Goal: Transaction & Acquisition: Purchase product/service

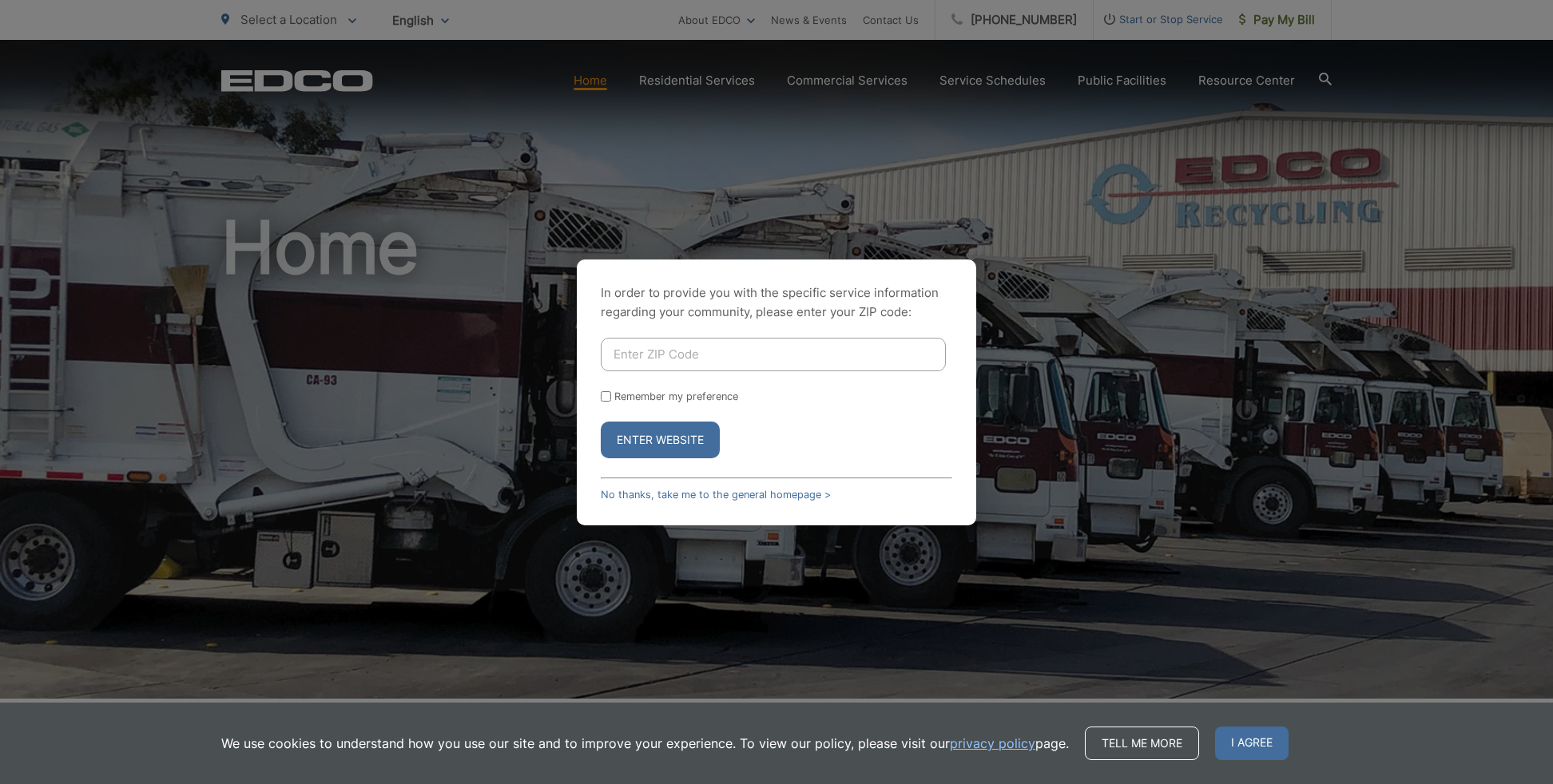
click at [840, 352] on input "Enter ZIP Code" at bounding box center [774, 354] width 345 height 33
type input "92024"
click at [647, 439] on button "Enter Website" at bounding box center [660, 440] width 119 height 37
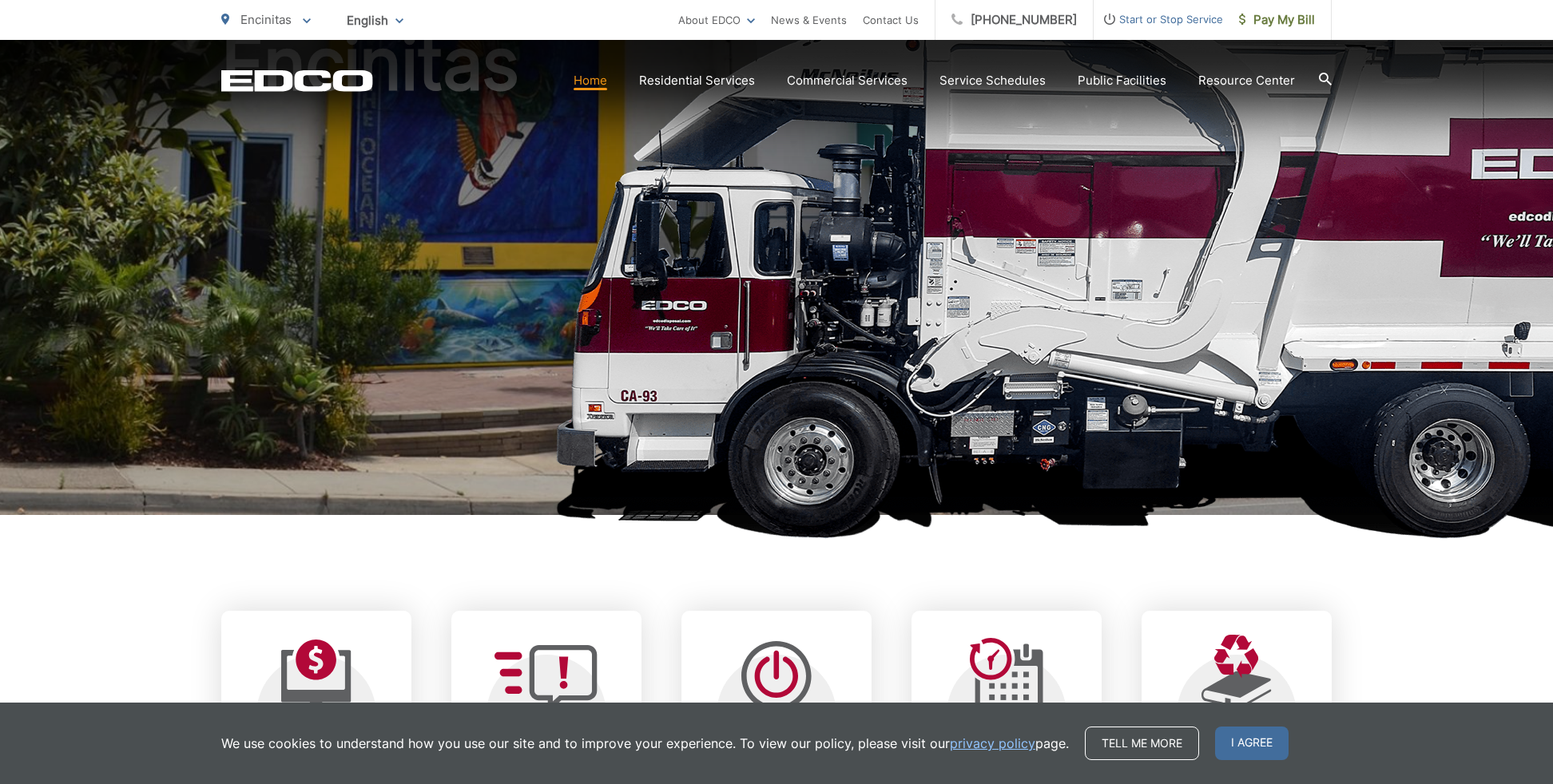
scroll to position [187, 0]
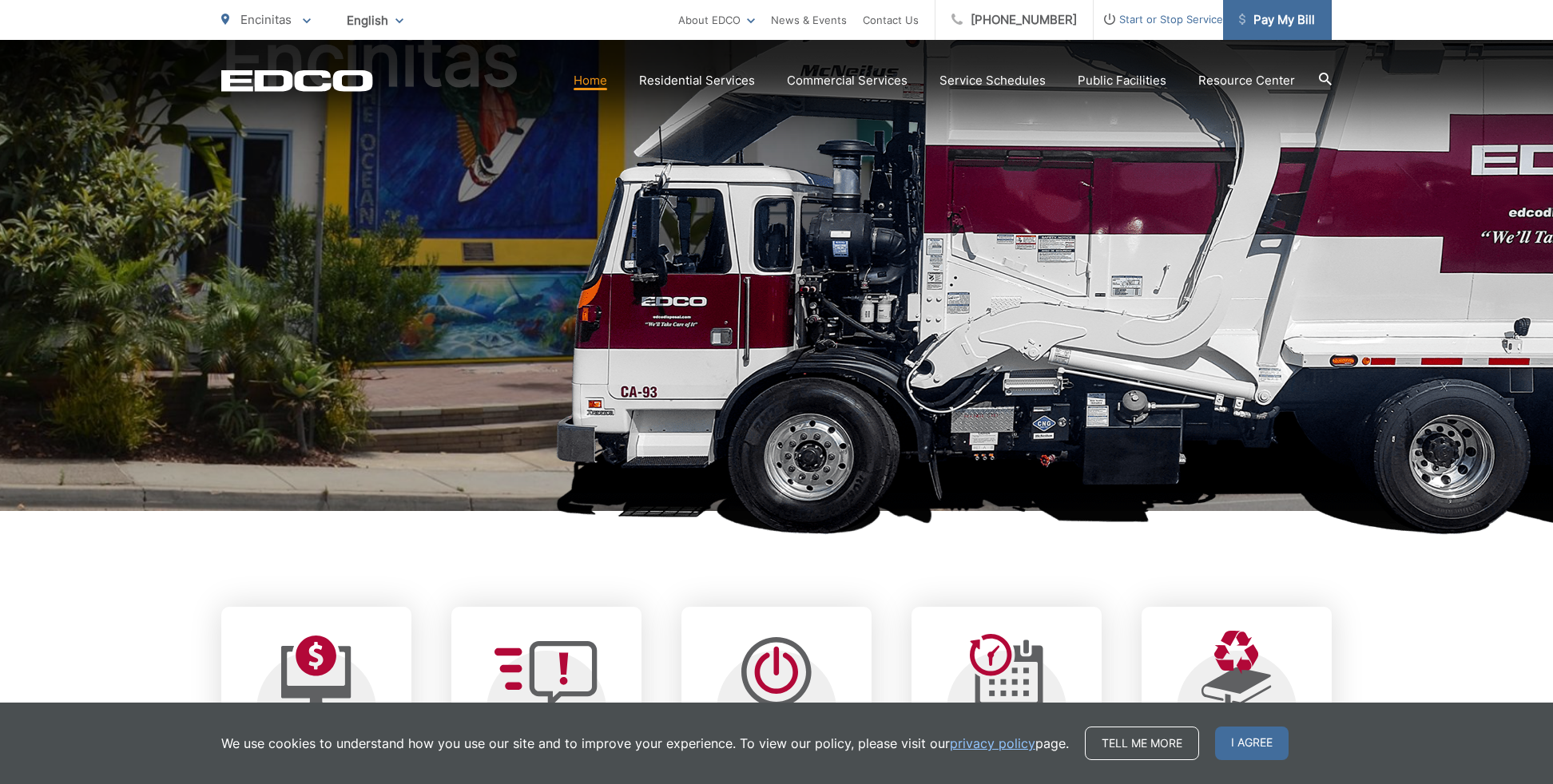
click at [1267, 21] on span "Pay My Bill" at bounding box center [1276, 20] width 76 height 20
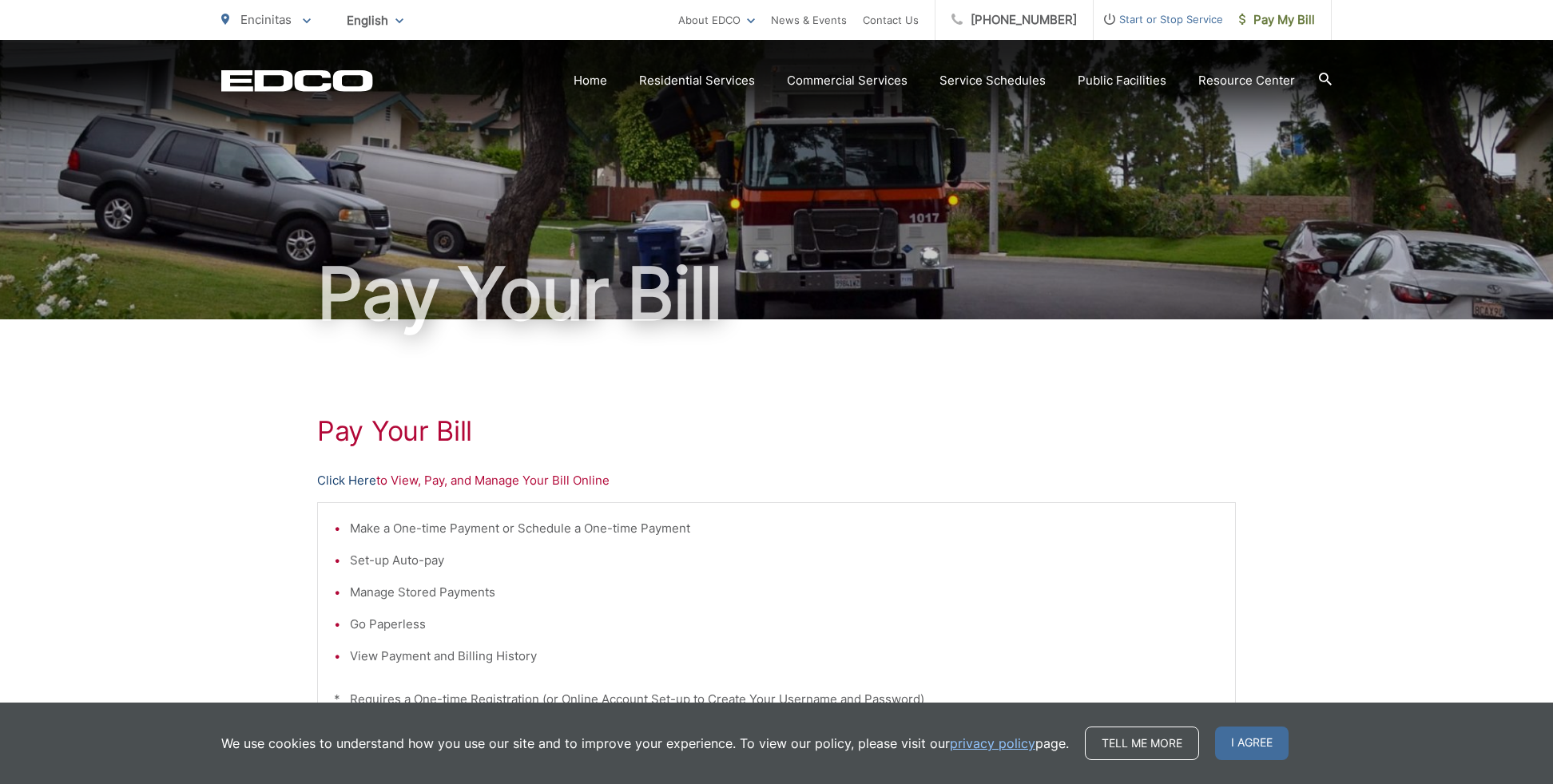
click at [344, 480] on link "Click Here" at bounding box center [346, 481] width 59 height 20
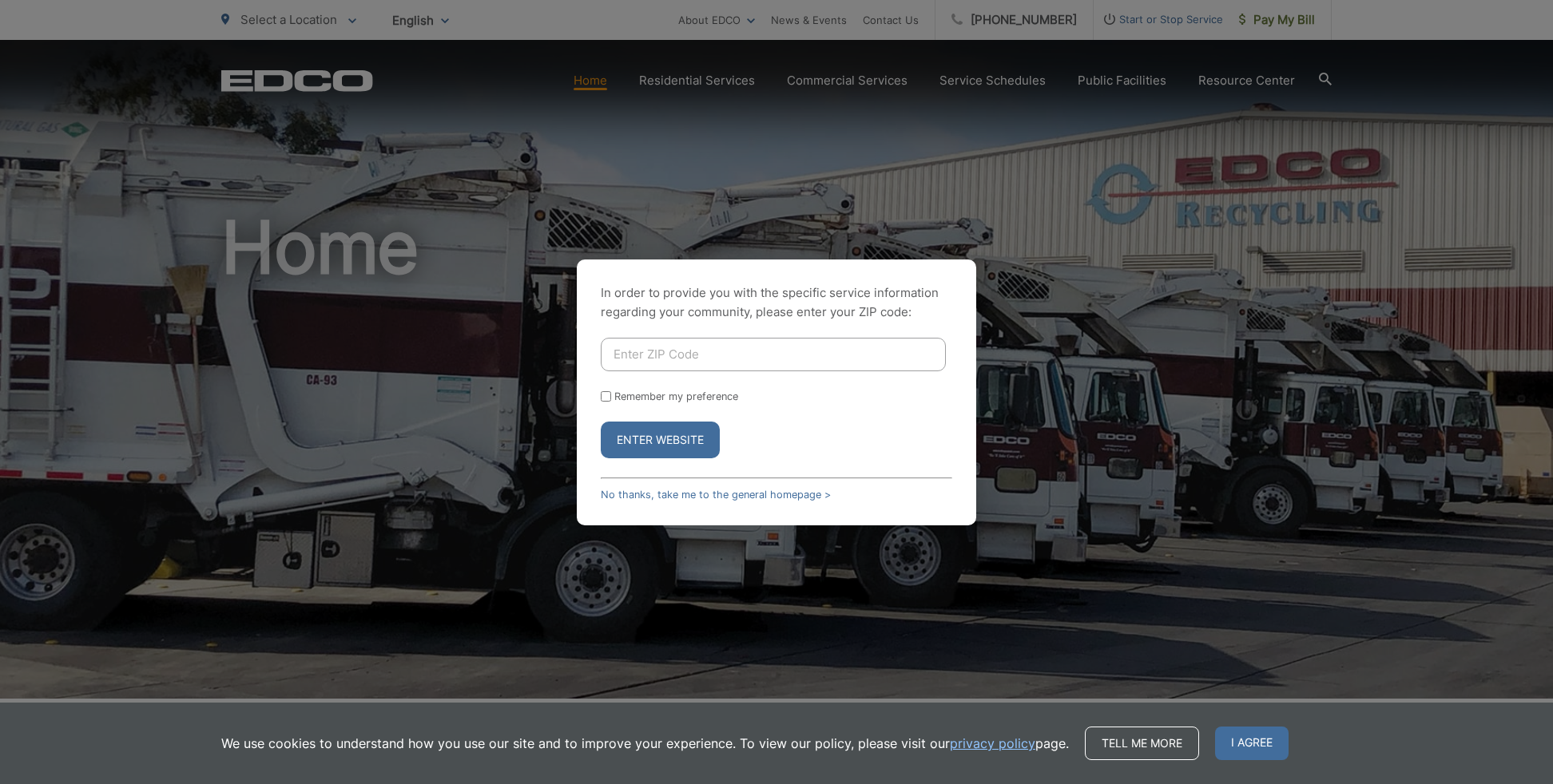
click at [769, 353] on input "Enter ZIP Code" at bounding box center [774, 354] width 345 height 33
type input "92024"
click at [685, 436] on button "Enter Website" at bounding box center [660, 440] width 119 height 37
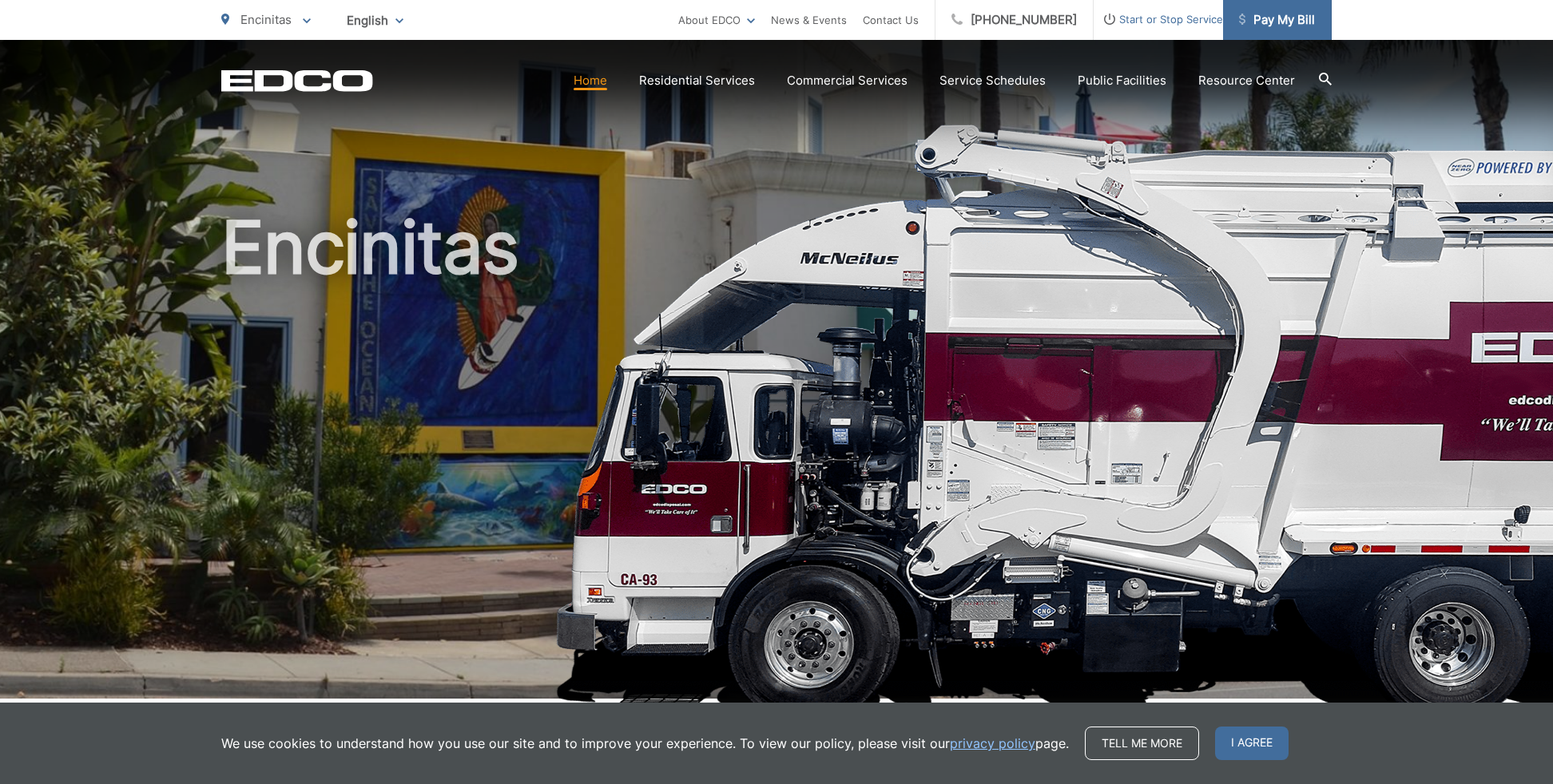
click at [1261, 22] on span "Pay My Bill" at bounding box center [1276, 20] width 76 height 20
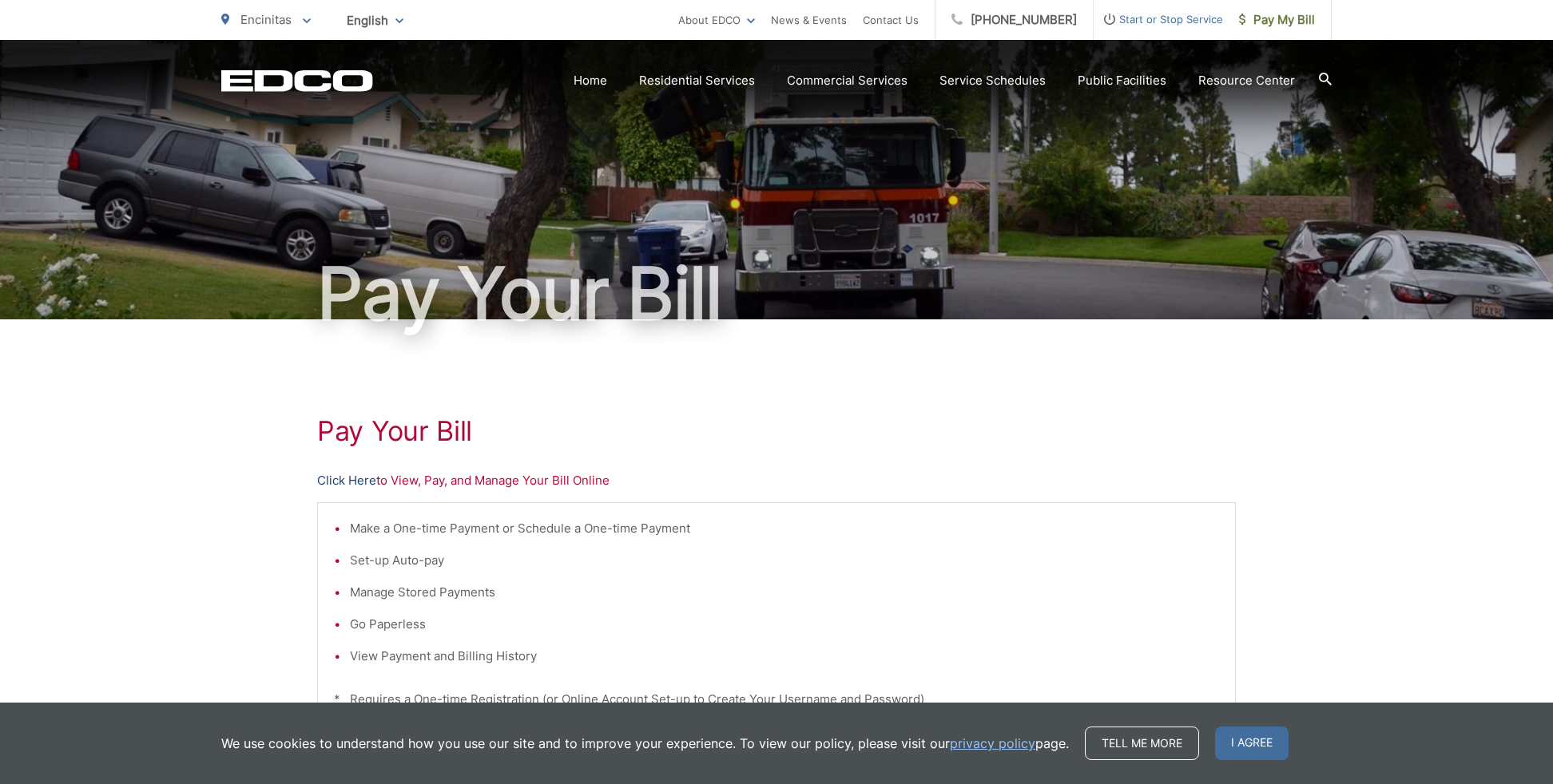
click at [356, 482] on link "Click Here" at bounding box center [346, 481] width 59 height 20
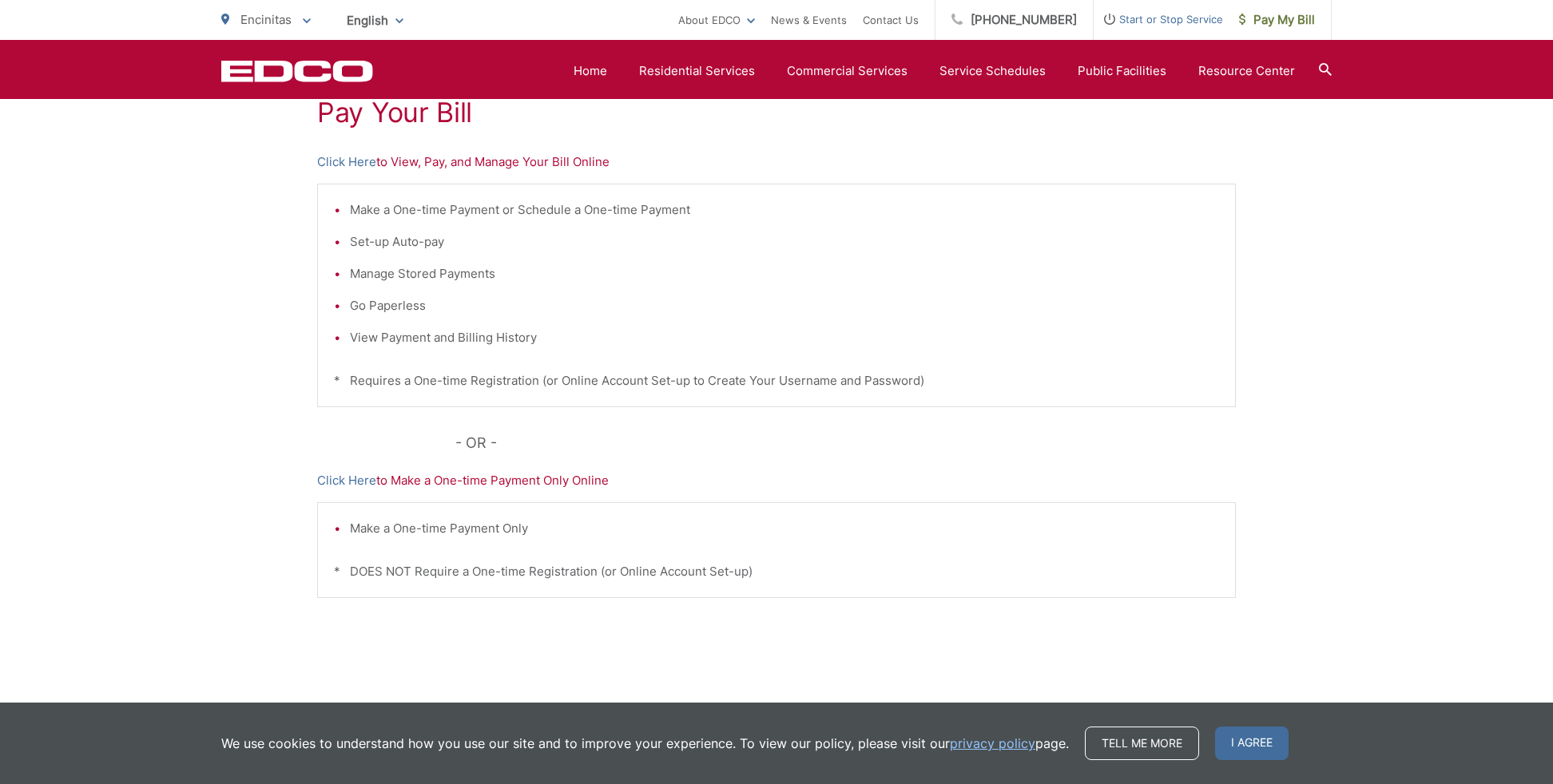
scroll to position [352, 0]
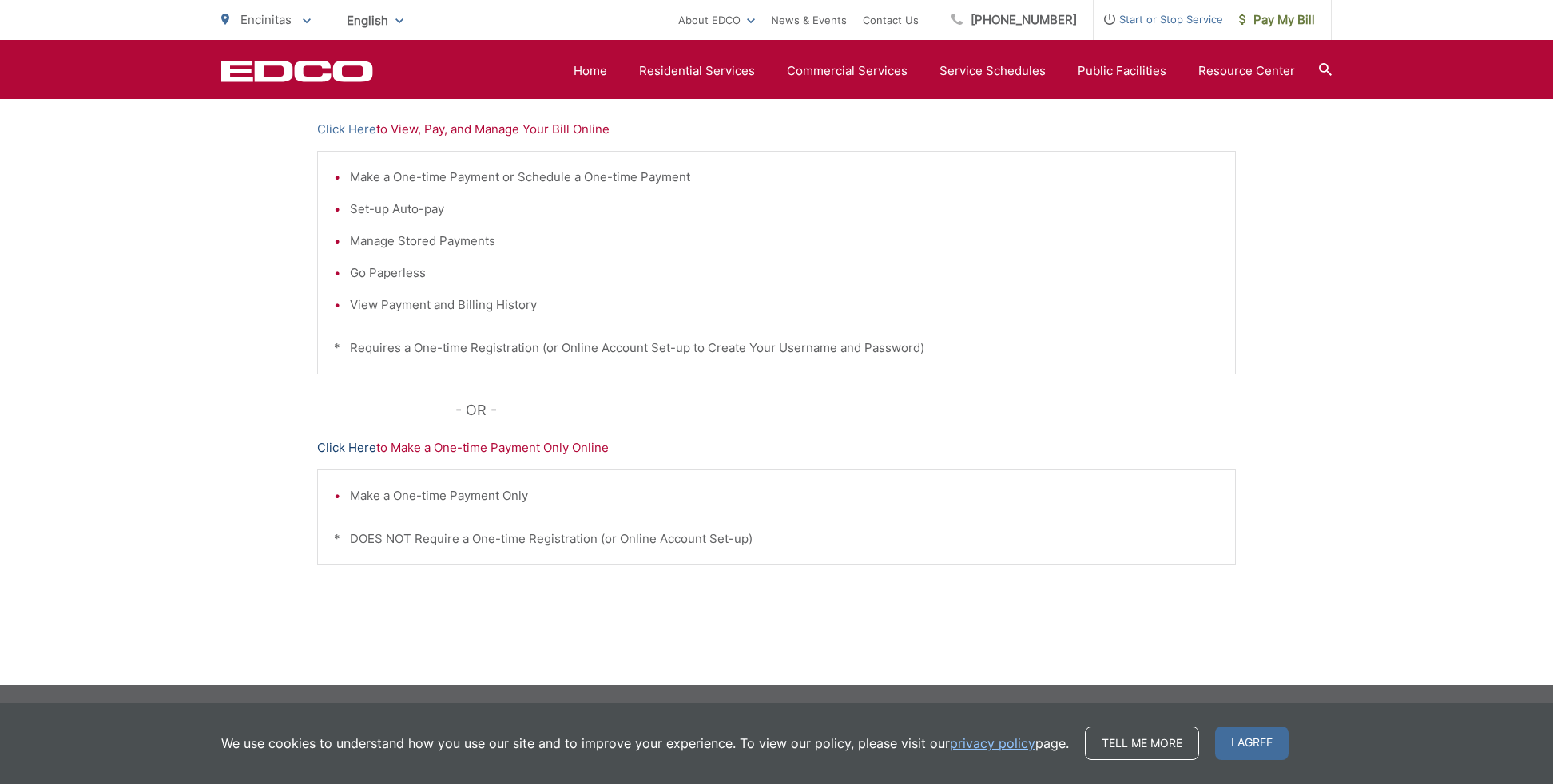
click at [357, 445] on link "Click Here" at bounding box center [346, 448] width 59 height 20
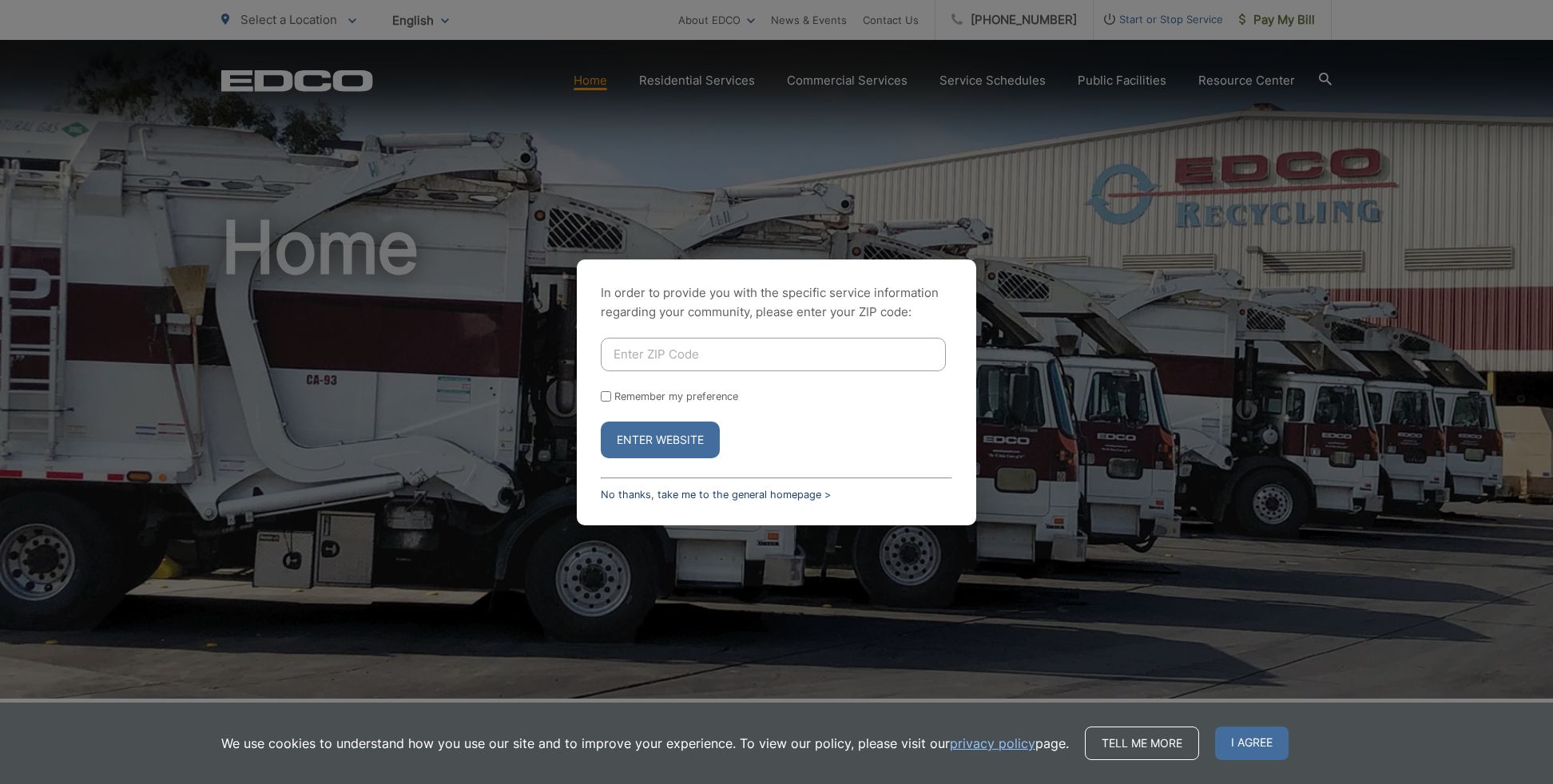
click at [752, 493] on link "No thanks, take me to the general homepage >" at bounding box center [716, 494] width 230 height 12
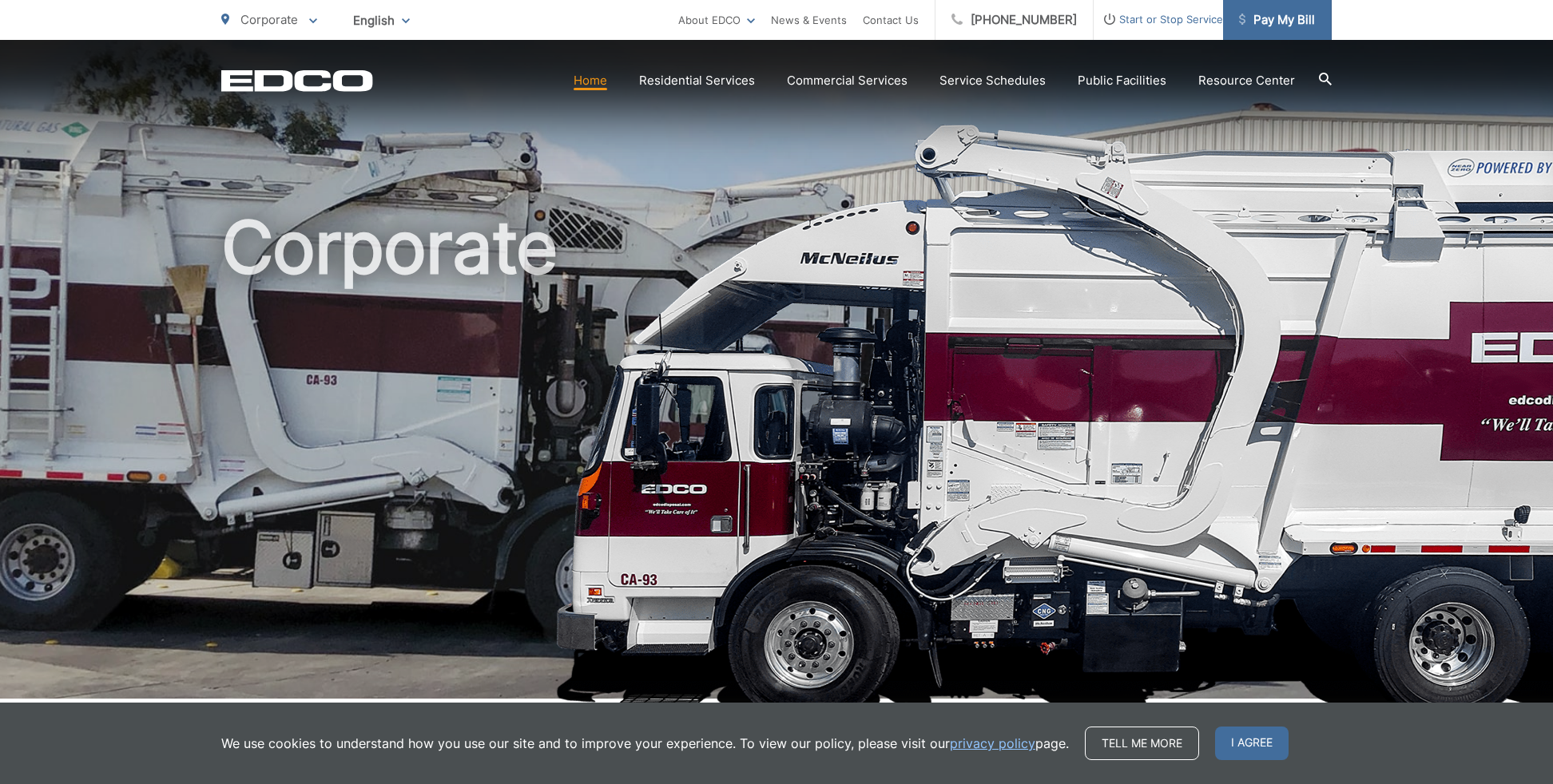
click at [1260, 25] on span "Pay My Bill" at bounding box center [1276, 20] width 76 height 20
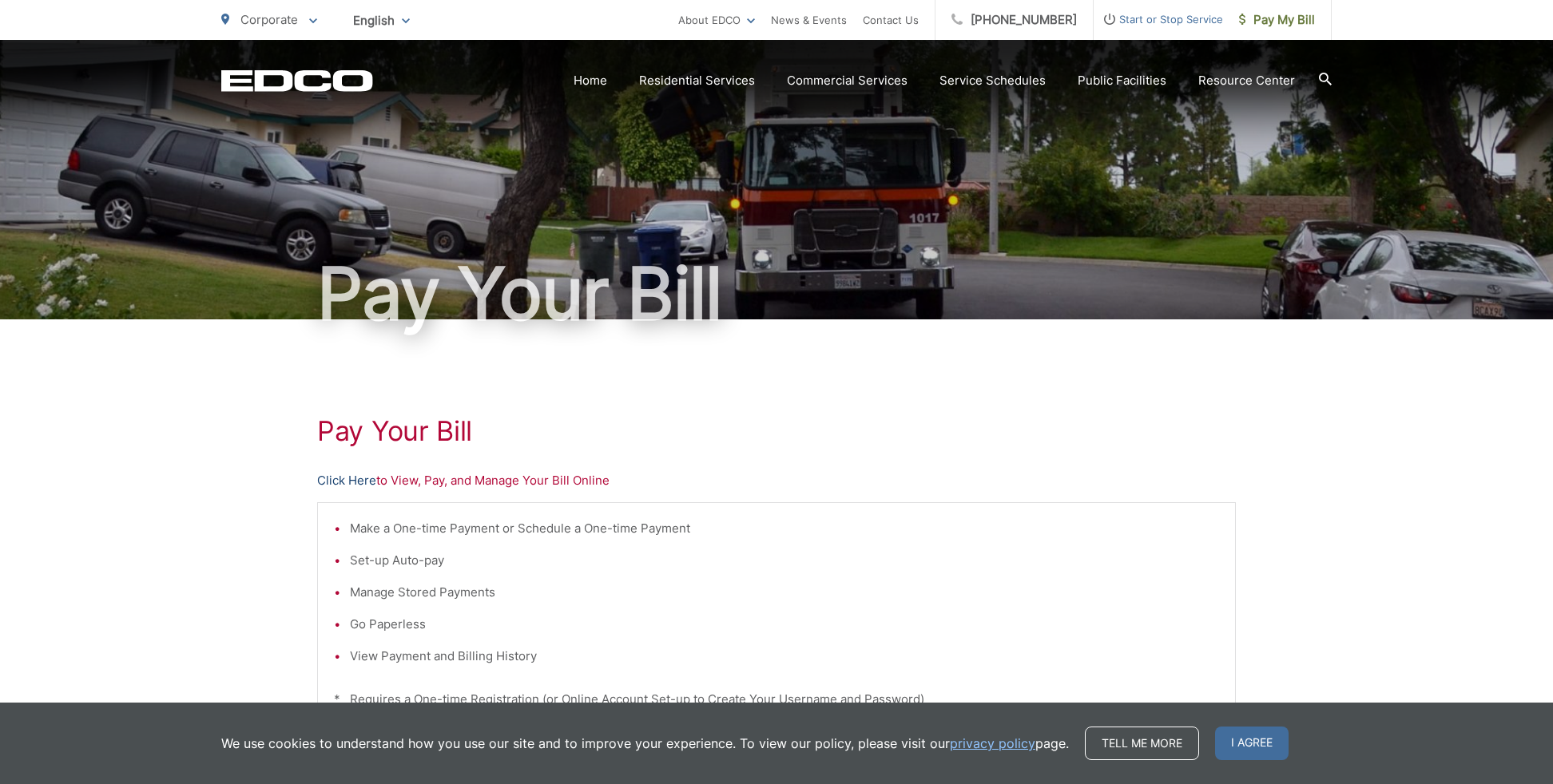
click at [351, 480] on link "Click Here" at bounding box center [346, 481] width 59 height 20
click at [361, 482] on link "Click Here" at bounding box center [346, 481] width 59 height 20
